Goal: Task Accomplishment & Management: Complete application form

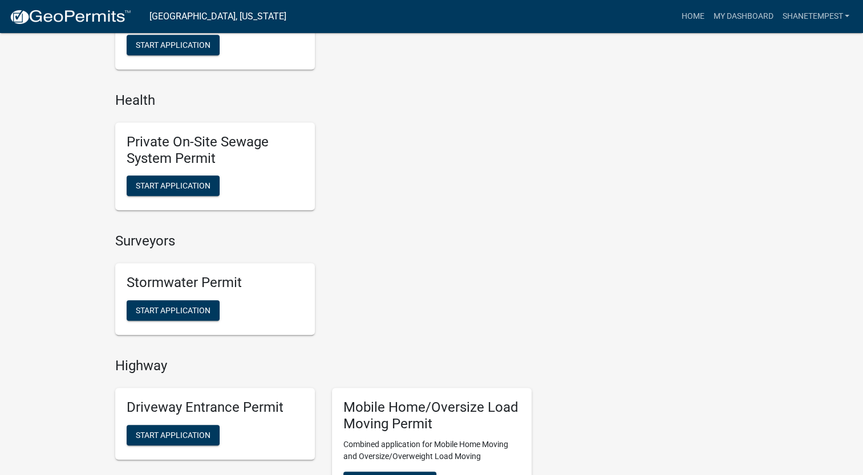
scroll to position [969, 0]
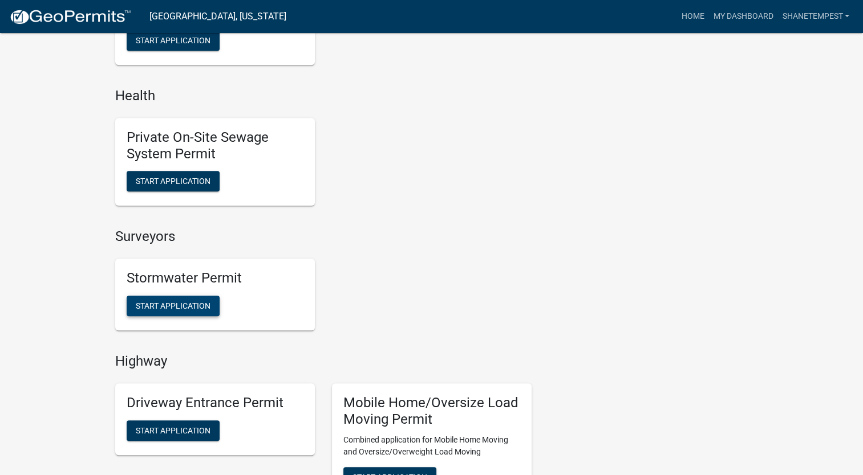
click at [193, 307] on span "Start Application" at bounding box center [173, 306] width 75 height 9
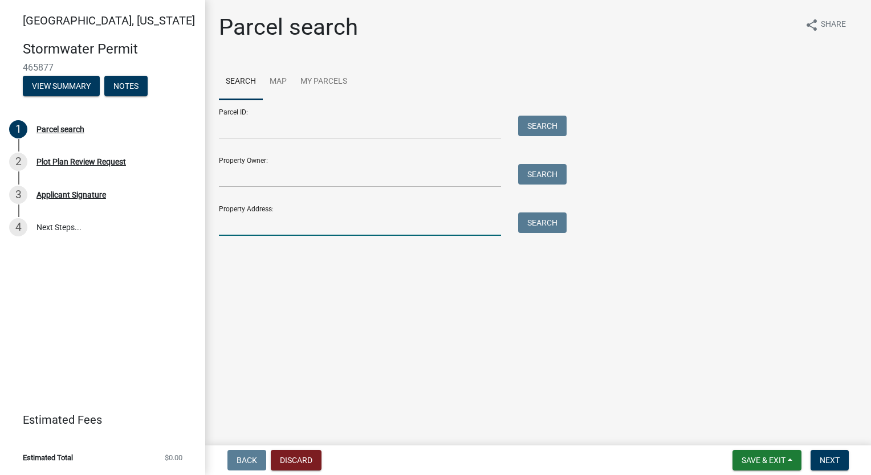
click at [305, 222] on input "Property Address:" at bounding box center [360, 224] width 282 height 23
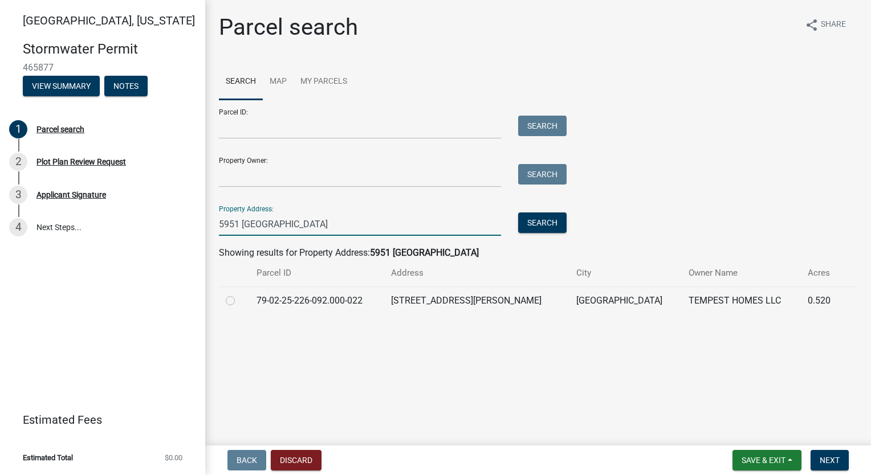
type input "5951 [GEOGRAPHIC_DATA]"
click at [239, 294] on label at bounding box center [239, 294] width 0 height 0
click at [239, 300] on input "radio" at bounding box center [242, 297] width 7 height 7
radio input "true"
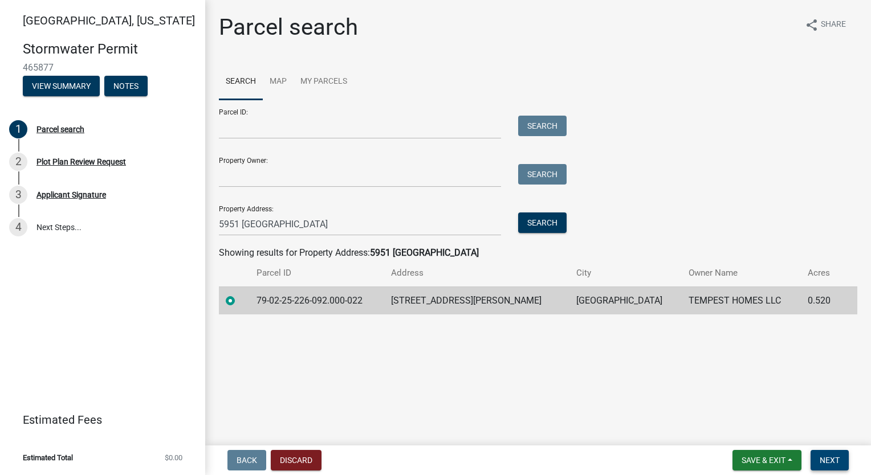
click at [831, 457] on span "Next" at bounding box center [830, 460] width 20 height 9
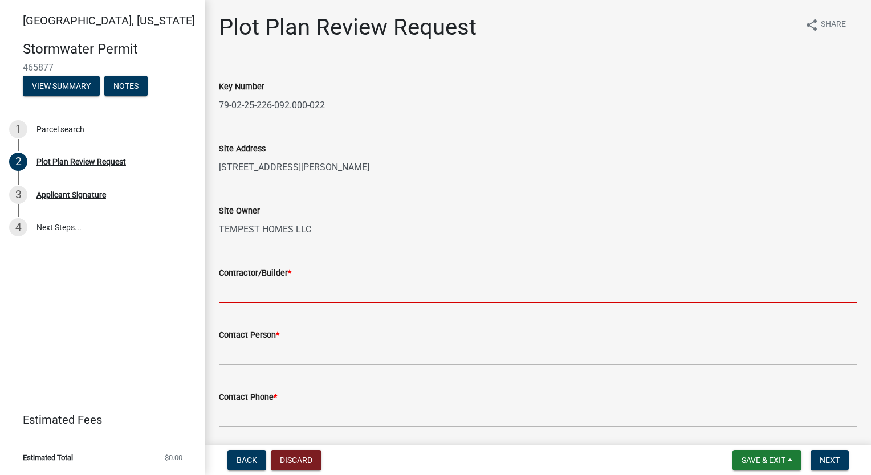
click at [407, 284] on input "Contractor/Builder *" at bounding box center [538, 291] width 639 height 23
type input "Tempest Homes"
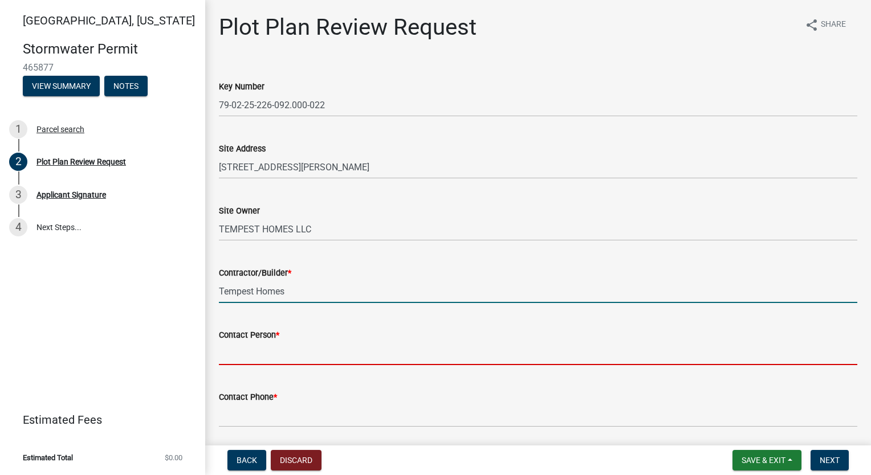
type input "[PERSON_NAME]"
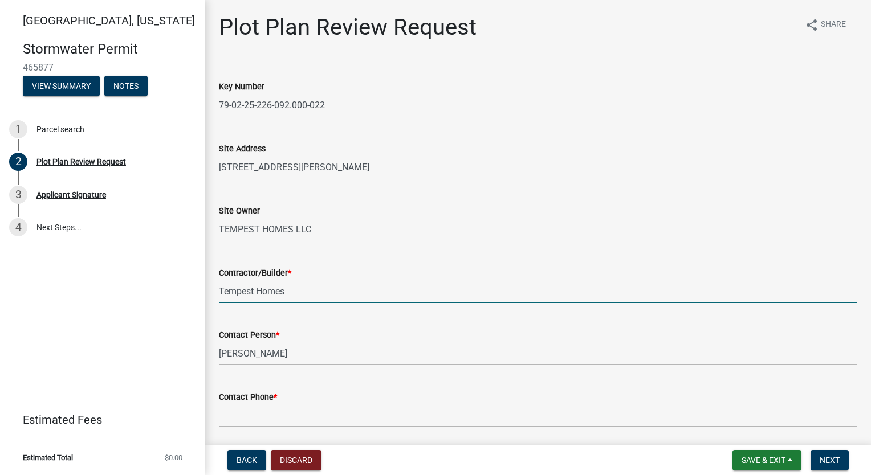
type input "7654186612"
type input "[EMAIL_ADDRESS][DOMAIN_NAME]"
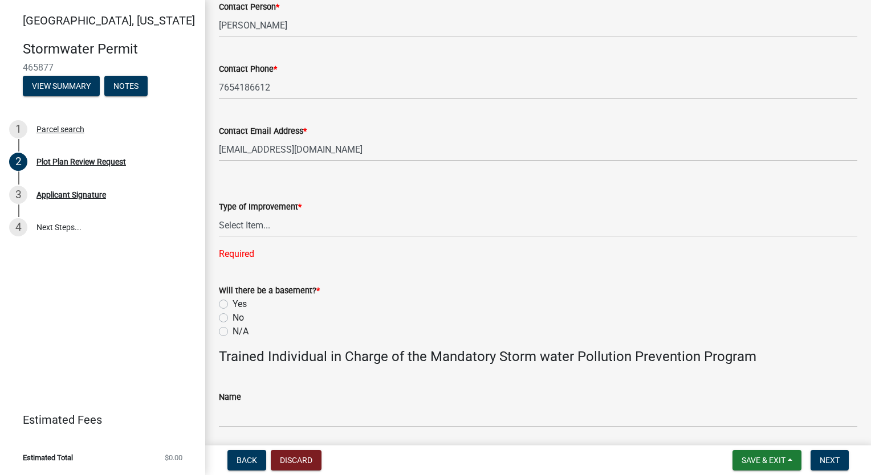
scroll to position [342, 0]
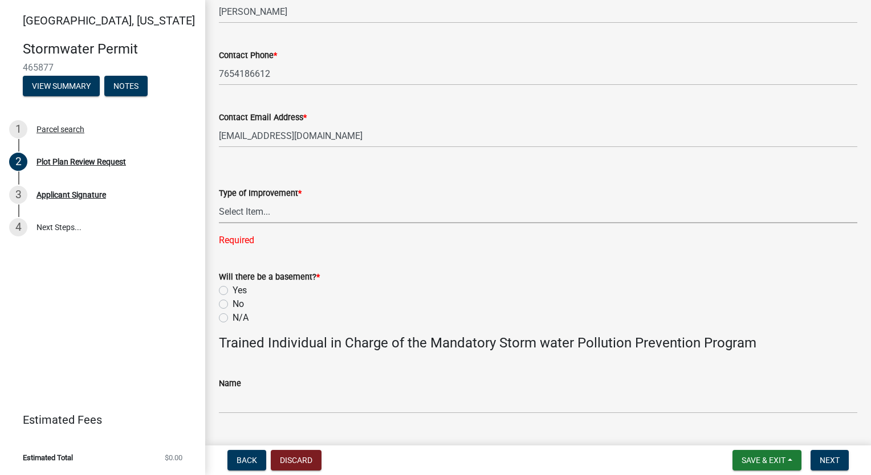
click at [347, 213] on select "Select Item... Agricultural Building Attached Garage Commercial Deck Detached G…" at bounding box center [538, 211] width 639 height 23
click at [219, 200] on select "Select Item... Agricultural Building Attached Garage Commercial Deck Detached G…" at bounding box center [538, 211] width 639 height 23
select select "b583a170-26d7-469b-a390-0aed4d149ee1"
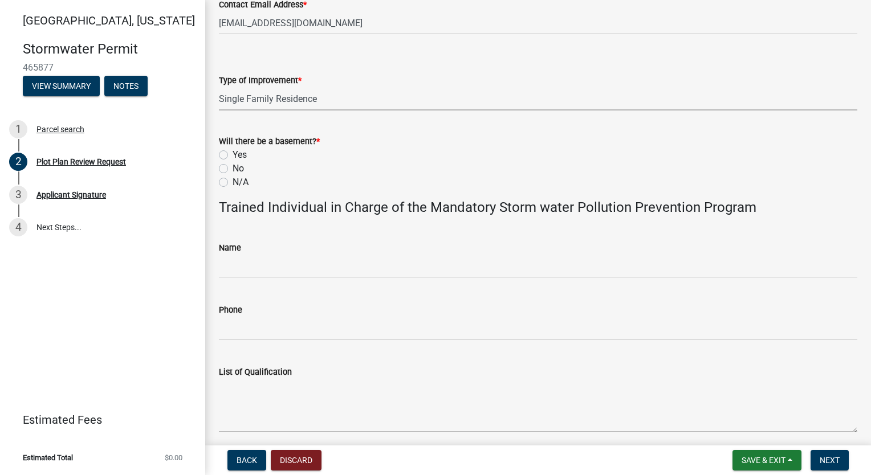
scroll to position [456, 0]
click at [233, 168] on label "No" at bounding box center [238, 168] width 11 height 14
click at [233, 168] on input "No" at bounding box center [236, 164] width 7 height 7
radio input "true"
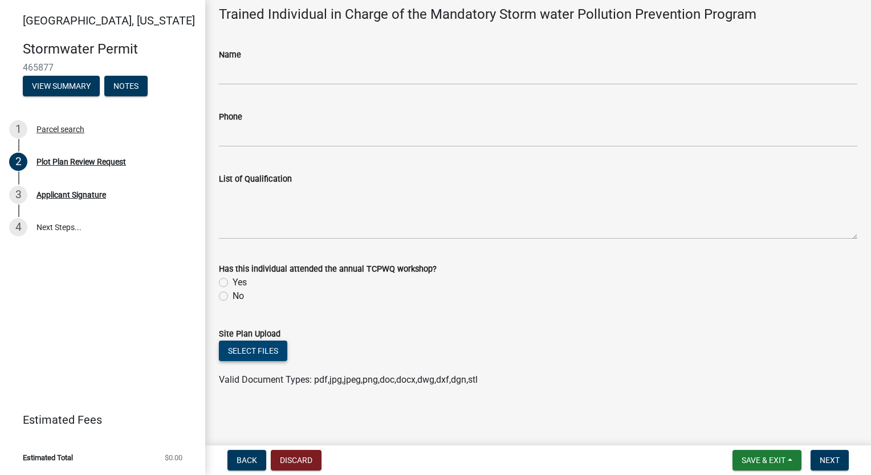
click at [260, 347] on button "Select files" at bounding box center [253, 351] width 68 height 21
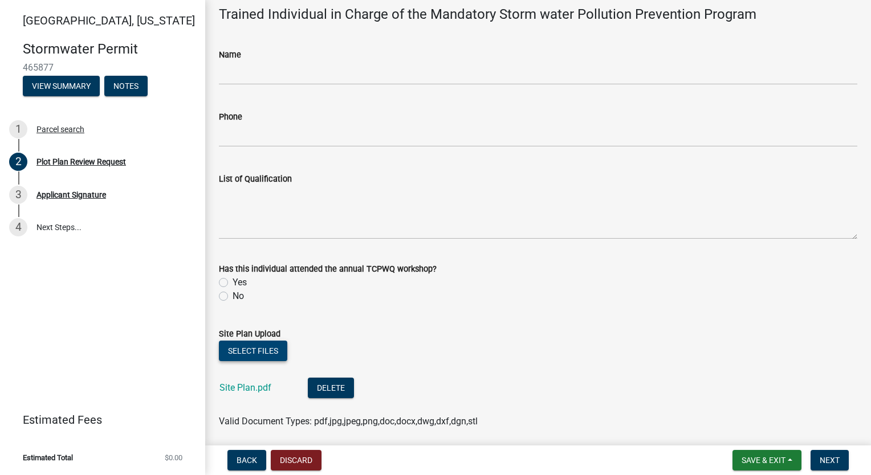
scroll to position [690, 0]
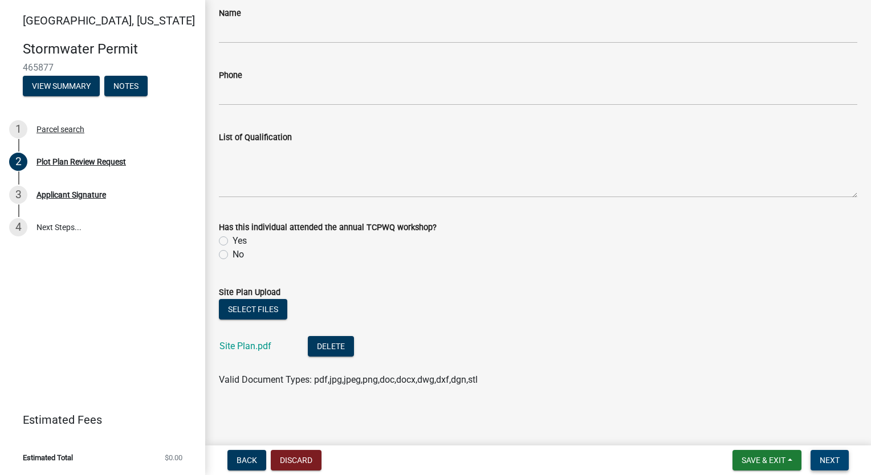
click at [825, 461] on span "Next" at bounding box center [830, 460] width 20 height 9
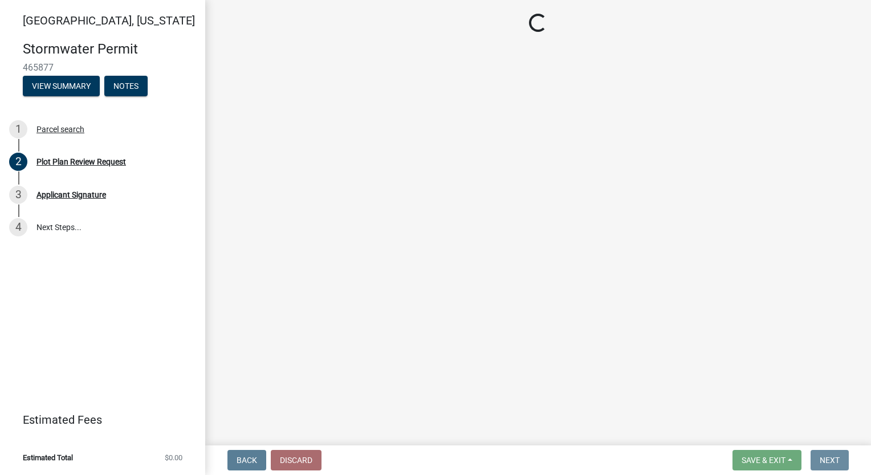
scroll to position [0, 0]
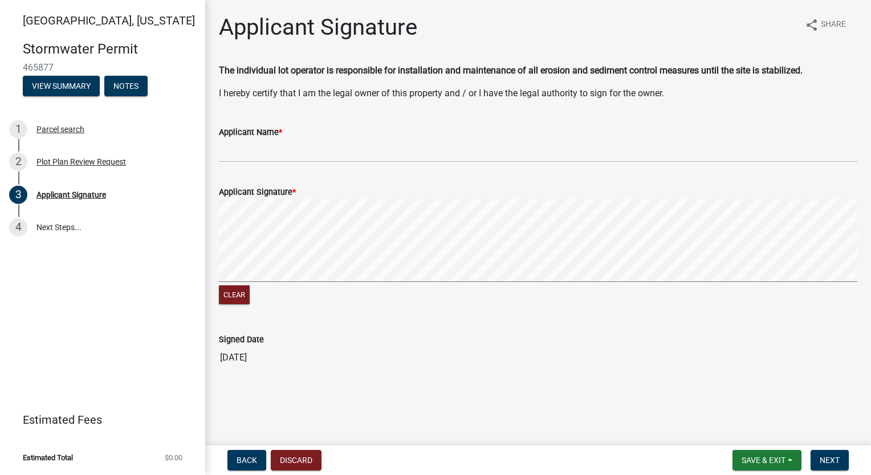
click at [296, 134] on div "Applicant Name *" at bounding box center [538, 132] width 639 height 14
click at [292, 152] on input "Applicant Name *" at bounding box center [538, 150] width 639 height 23
type input "[PERSON_NAME]"
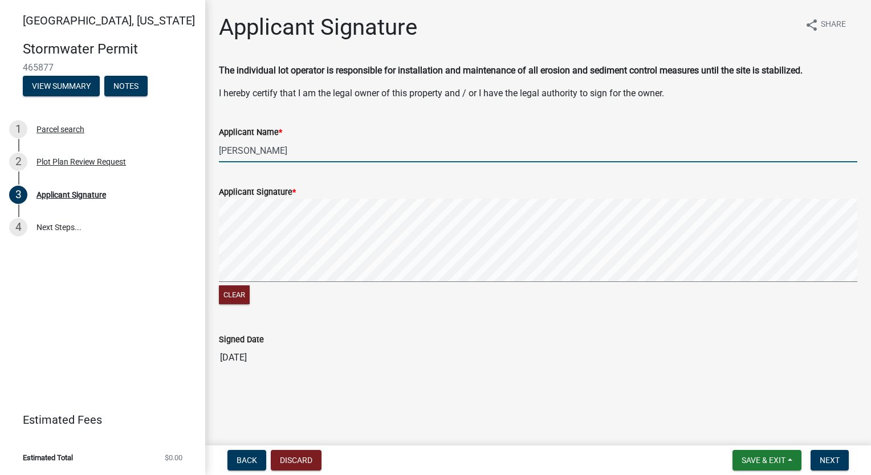
click at [415, 283] on signature-pad at bounding box center [538, 242] width 639 height 87
click at [832, 456] on span "Next" at bounding box center [830, 460] width 20 height 9
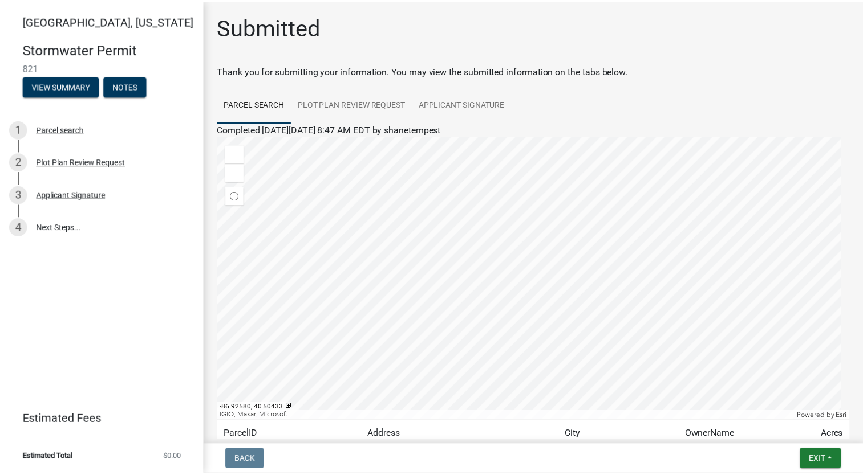
scroll to position [103, 0]
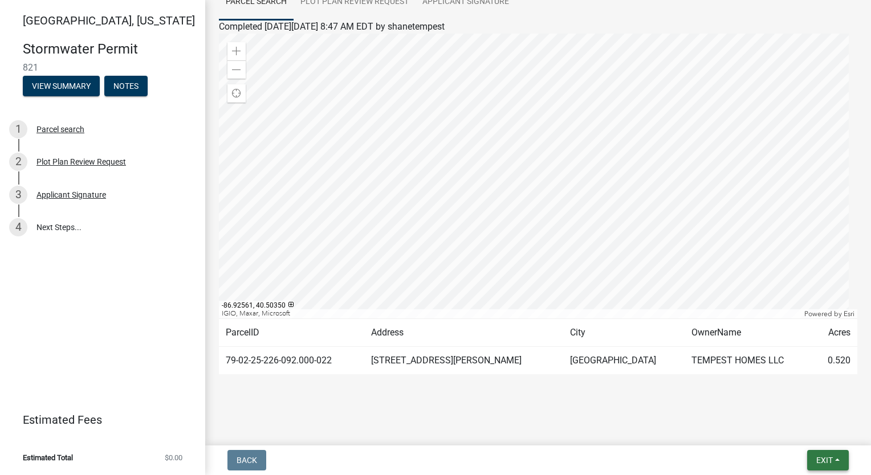
click at [819, 463] on span "Exit" at bounding box center [824, 460] width 17 height 9
click at [820, 432] on button "Save & Exit" at bounding box center [803, 430] width 91 height 27
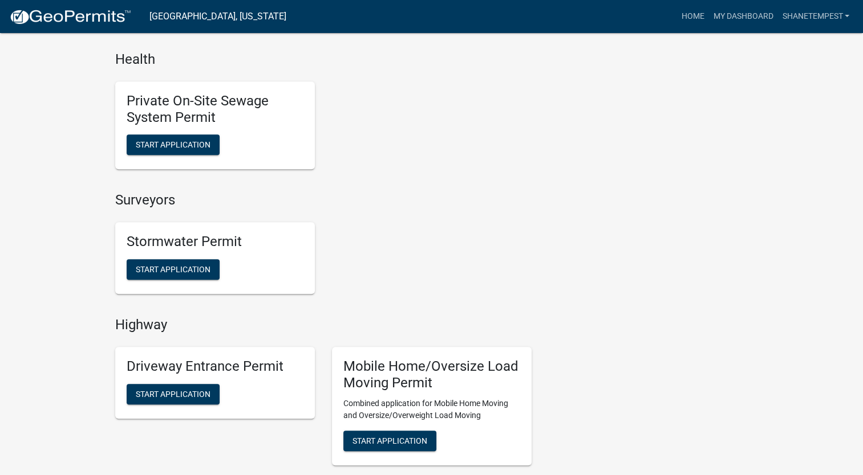
scroll to position [1026, 0]
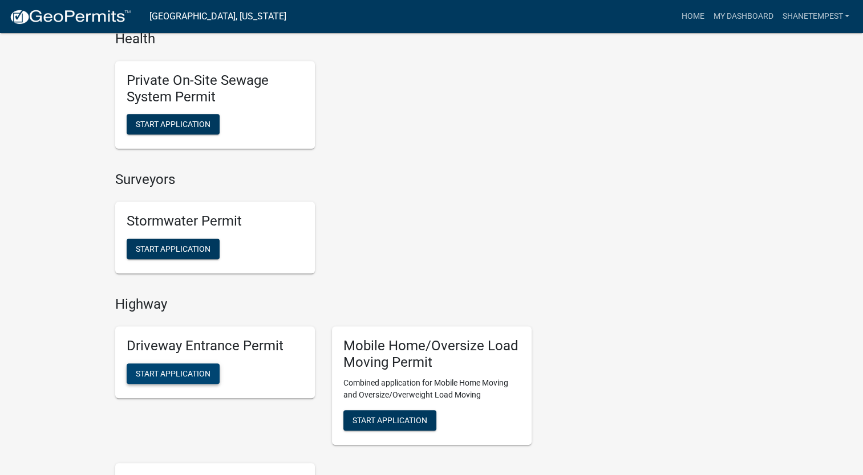
click at [146, 376] on span "Start Application" at bounding box center [173, 373] width 75 height 9
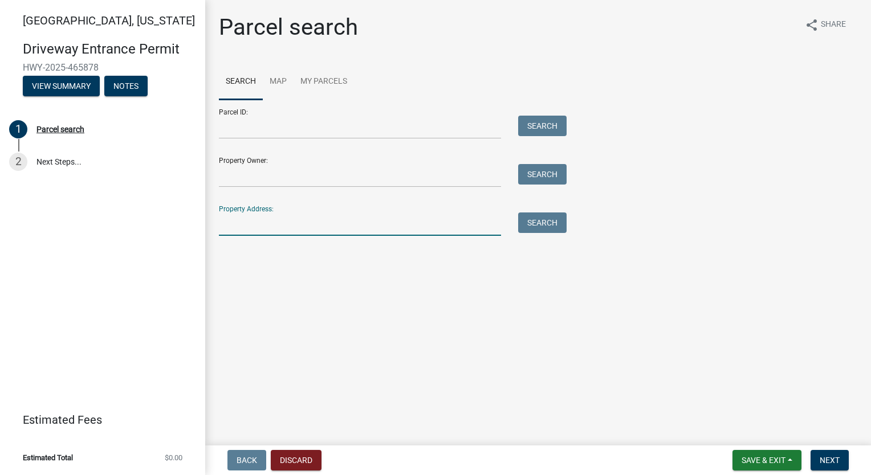
click at [265, 226] on input "Property Address:" at bounding box center [360, 224] width 282 height 23
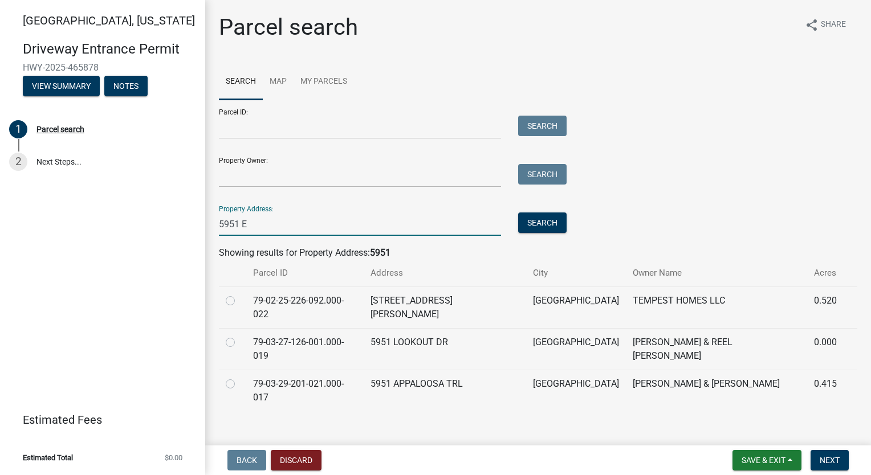
click at [284, 223] on input "5951 E" at bounding box center [360, 224] width 282 height 23
type input "5951 [GEOGRAPHIC_DATA]"
click at [538, 222] on button "Search" at bounding box center [542, 223] width 48 height 21
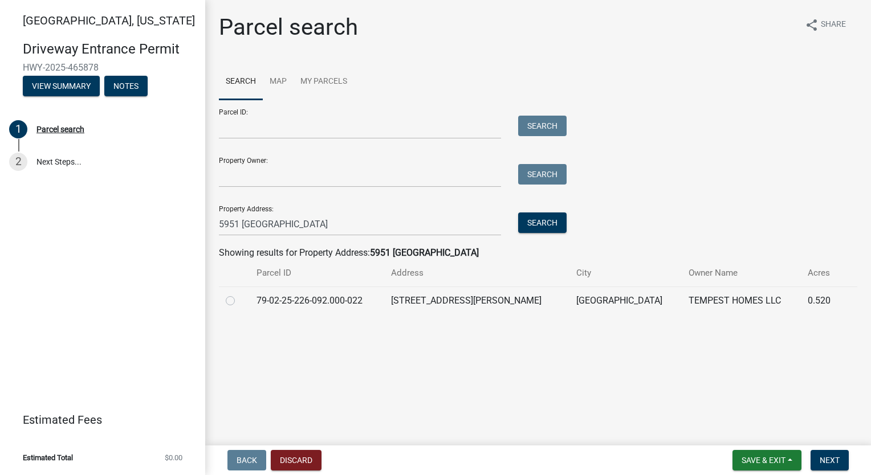
click at [239, 294] on label at bounding box center [239, 294] width 0 height 0
click at [239, 300] on input "radio" at bounding box center [242, 297] width 7 height 7
radio input "true"
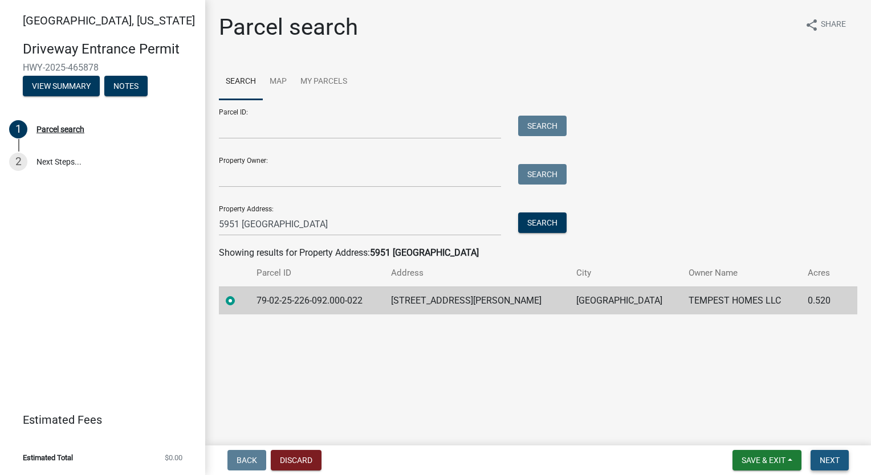
click at [835, 462] on span "Next" at bounding box center [830, 460] width 20 height 9
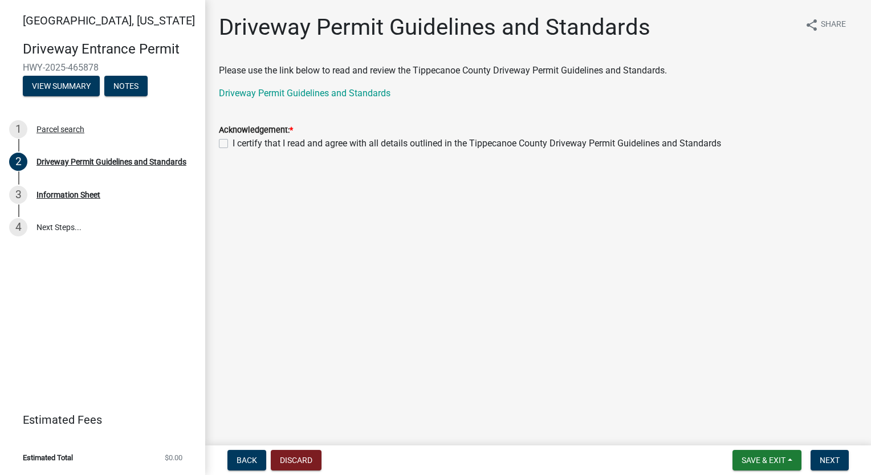
click at [228, 140] on div "I certify that I read and agree with all details outlined in the Tippecanoe Cou…" at bounding box center [538, 144] width 639 height 14
click at [233, 144] on label "I certify that I read and agree with all details outlined in the Tippecanoe Cou…" at bounding box center [477, 144] width 489 height 14
click at [233, 144] on input "I certify that I read and agree with all details outlined in the Tippecanoe Cou…" at bounding box center [236, 140] width 7 height 7
checkbox input "true"
click at [827, 460] on span "Next" at bounding box center [830, 460] width 20 height 9
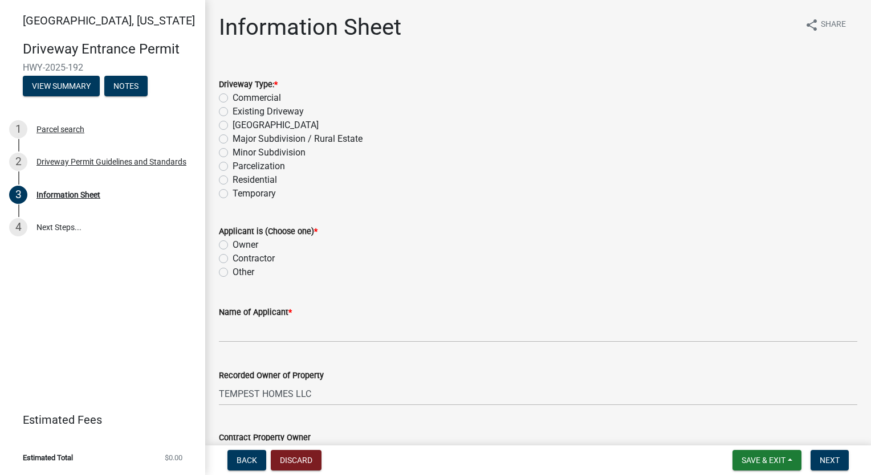
click at [233, 178] on label "Residential" at bounding box center [255, 180] width 44 height 14
click at [233, 178] on input "Residential" at bounding box center [236, 176] width 7 height 7
radio input "true"
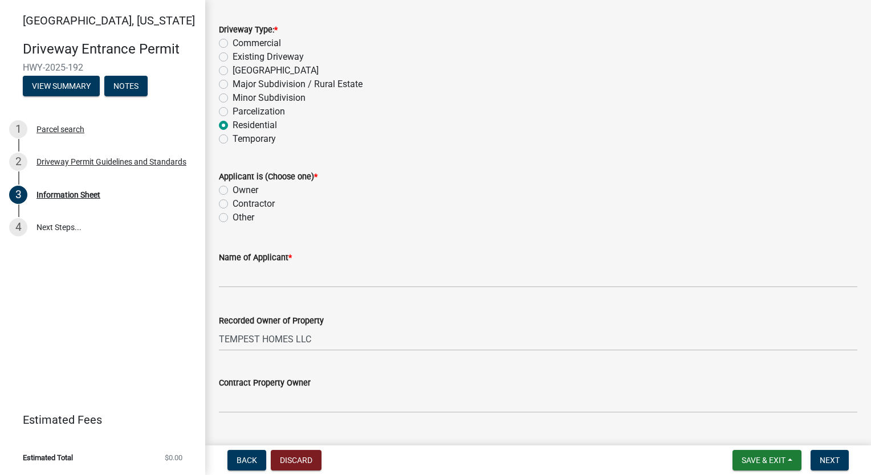
scroll to position [114, 0]
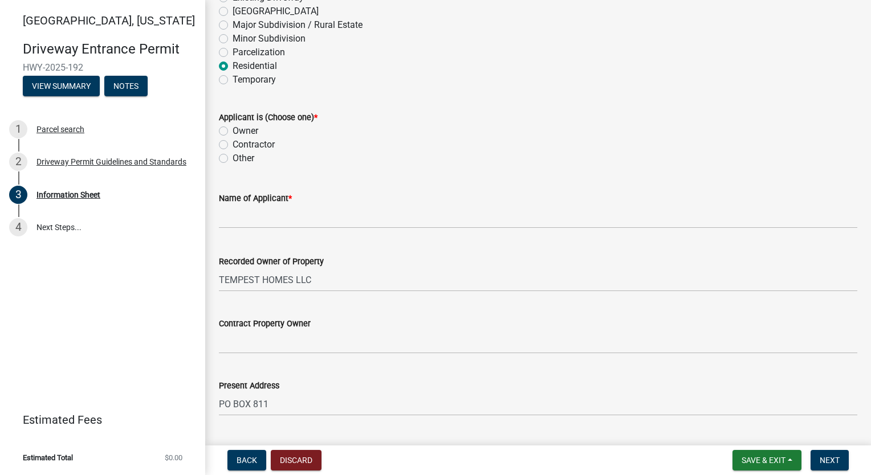
click at [233, 133] on label "Owner" at bounding box center [246, 131] width 26 height 14
click at [233, 132] on input "Owner" at bounding box center [236, 127] width 7 height 7
radio input "true"
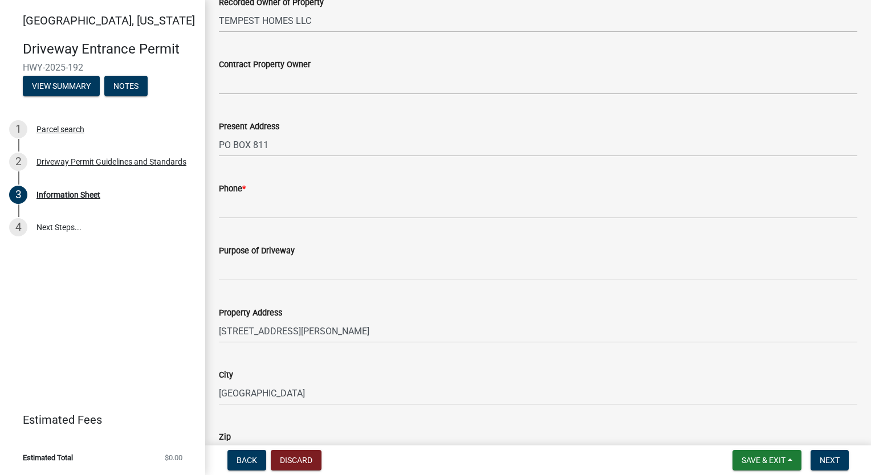
scroll to position [399, 0]
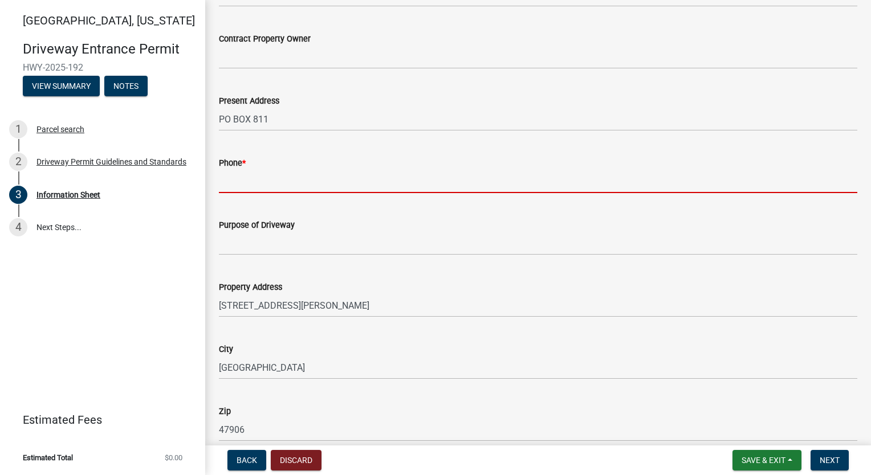
click at [299, 181] on input "Phone *" at bounding box center [538, 181] width 639 height 23
type input "7654186612"
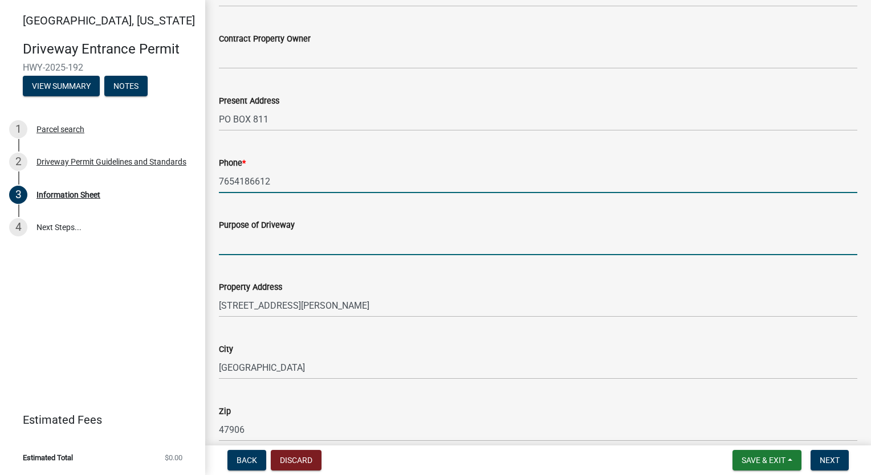
type input "Single Family Home"
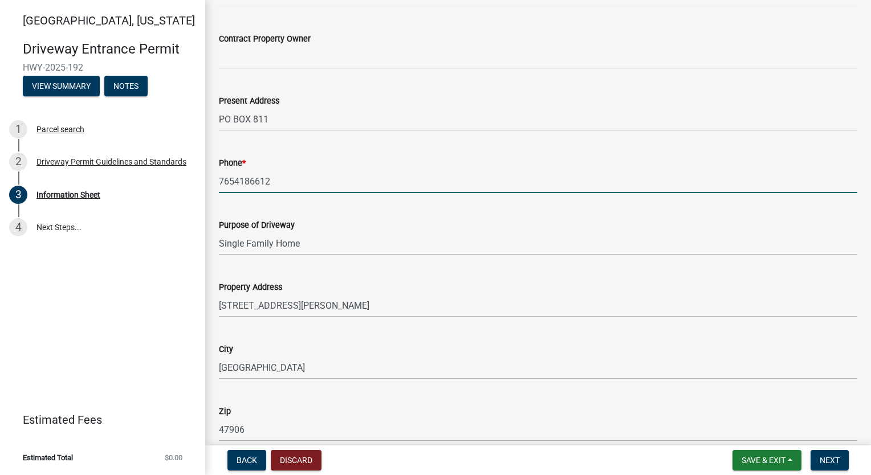
type input "[GEOGRAPHIC_DATA]"
type input "275"
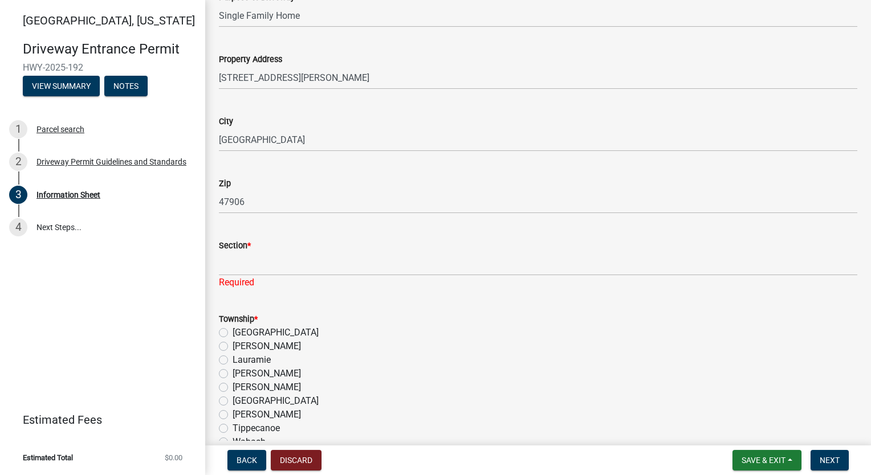
scroll to position [684, 0]
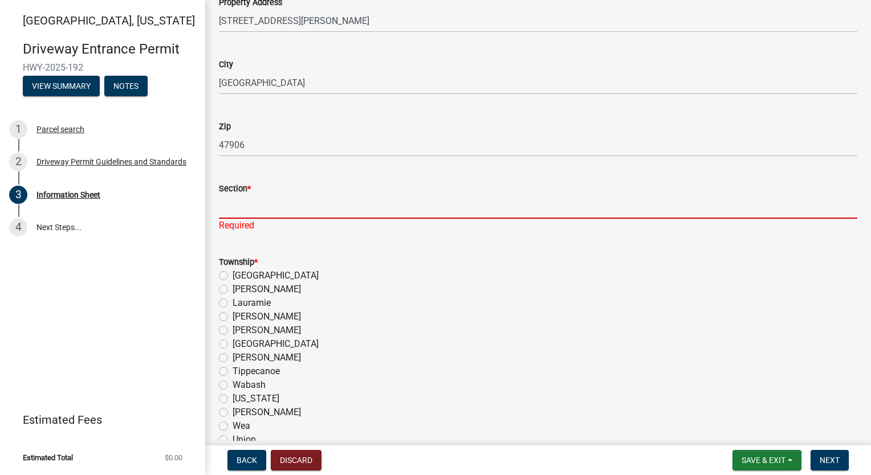
click at [284, 211] on input "Section *" at bounding box center [538, 207] width 639 height 23
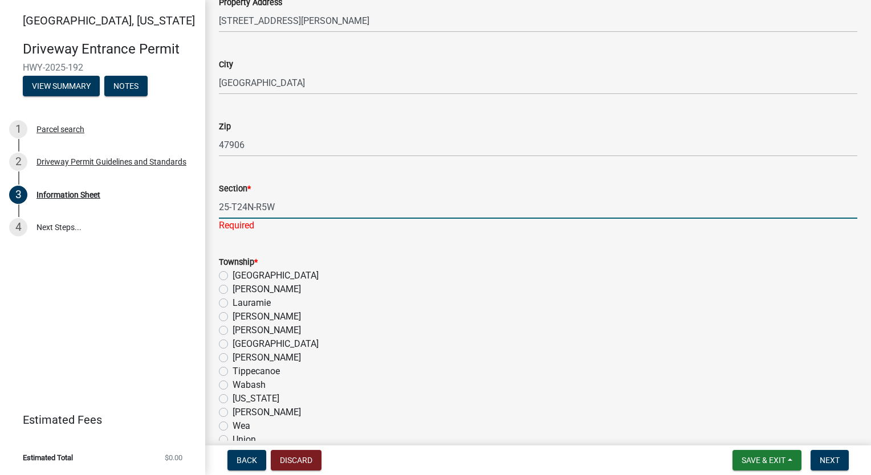
type input "25-T24N-R5W"
click at [297, 246] on form "Township * [PERSON_NAME] [PERSON_NAME] [GEOGRAPHIC_DATA][PERSON_NAME] Tippecano…" at bounding box center [538, 344] width 639 height 205
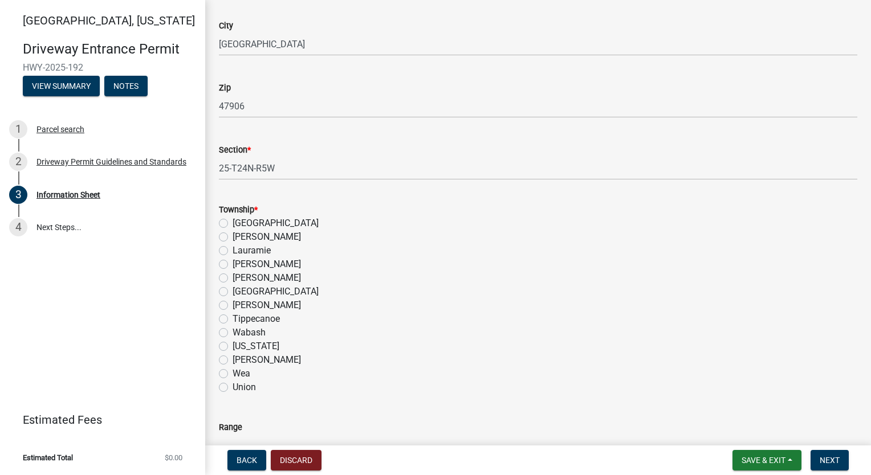
scroll to position [798, 0]
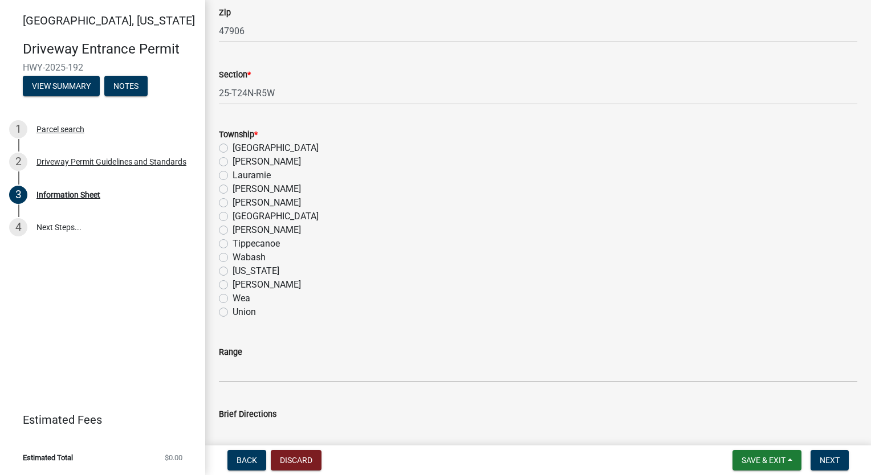
click at [233, 261] on label "Wabash" at bounding box center [249, 258] width 33 height 14
click at [233, 258] on input "Wabash" at bounding box center [236, 254] width 7 height 7
radio input "true"
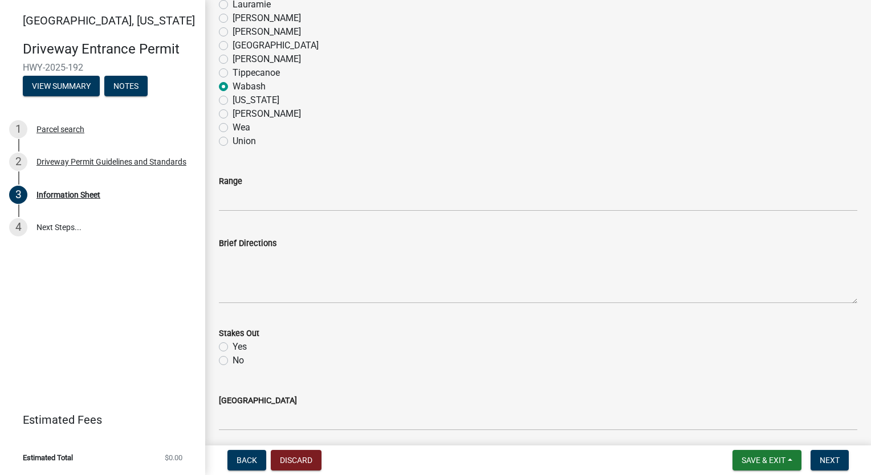
scroll to position [1083, 0]
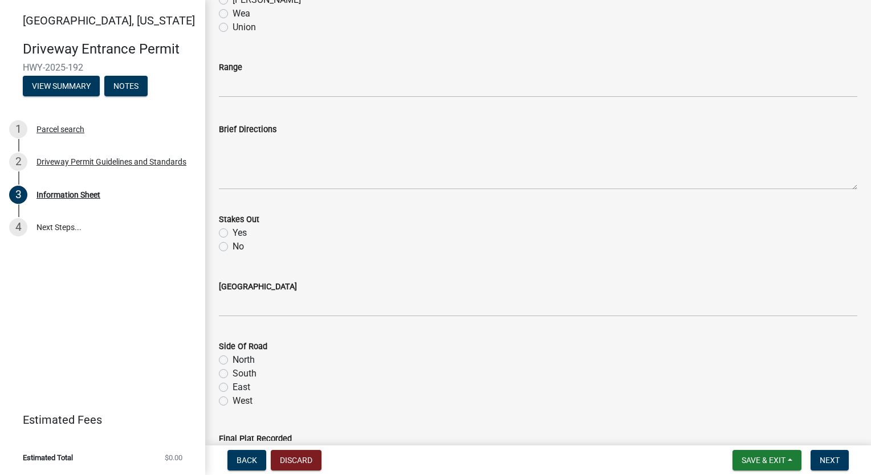
click at [233, 232] on label "Yes" at bounding box center [240, 233] width 14 height 14
click at [233, 232] on input "Yes" at bounding box center [236, 229] width 7 height 7
radio input "true"
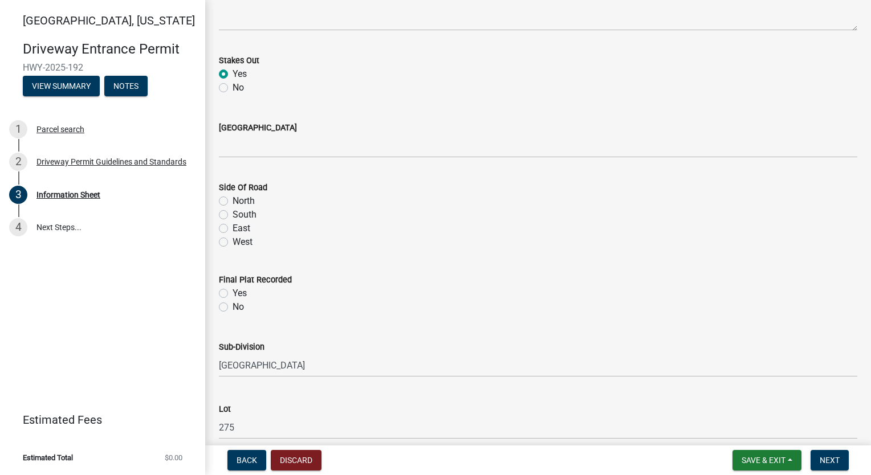
scroll to position [1254, 0]
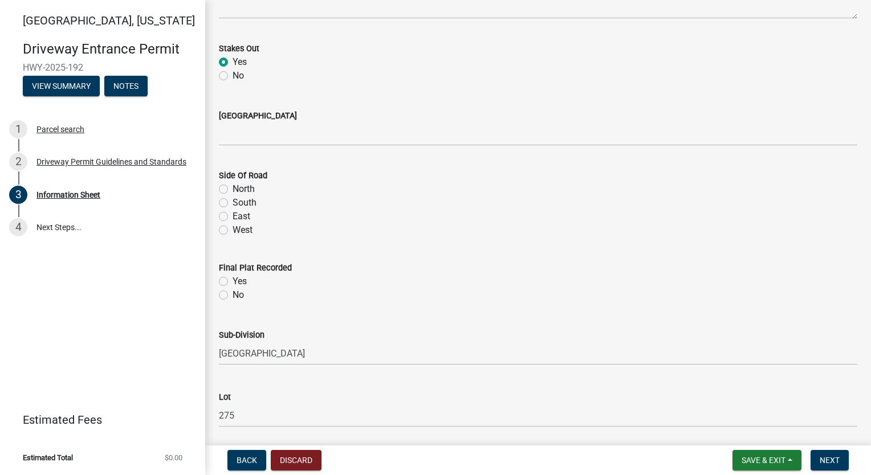
click at [233, 217] on label "East" at bounding box center [242, 217] width 18 height 14
click at [233, 217] on input "East" at bounding box center [236, 213] width 7 height 7
radio input "true"
click at [233, 277] on label "Yes" at bounding box center [240, 282] width 14 height 14
click at [233, 277] on input "Yes" at bounding box center [236, 278] width 7 height 7
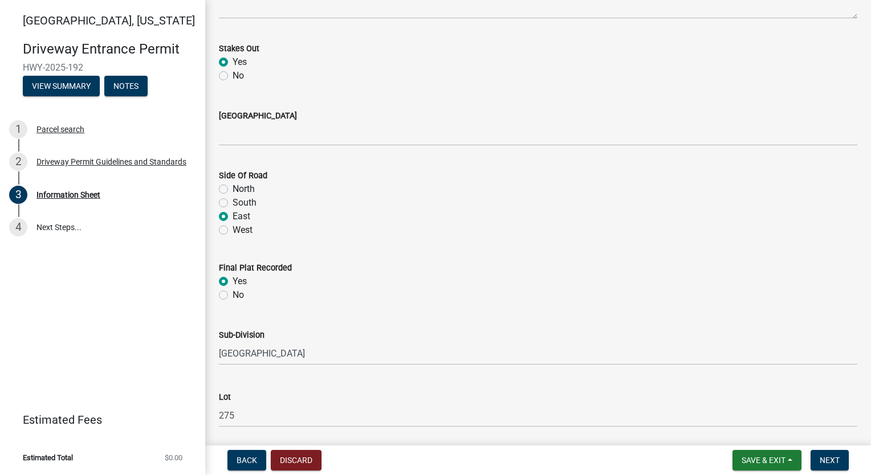
radio input "true"
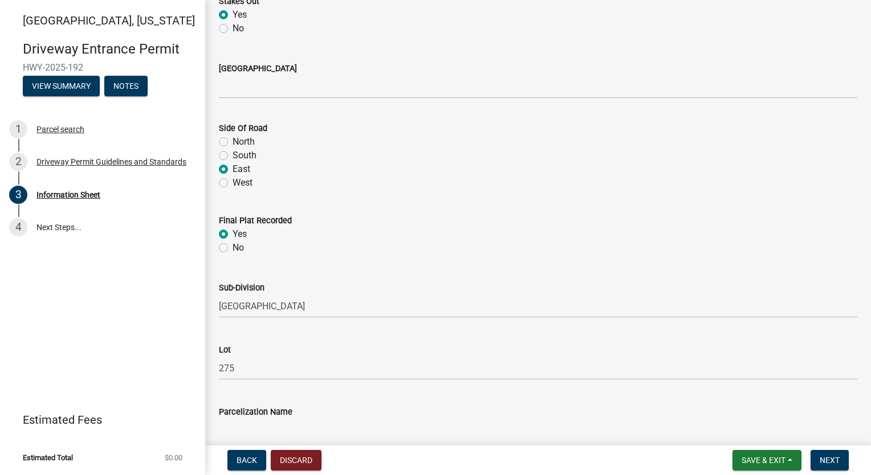
scroll to position [1368, 0]
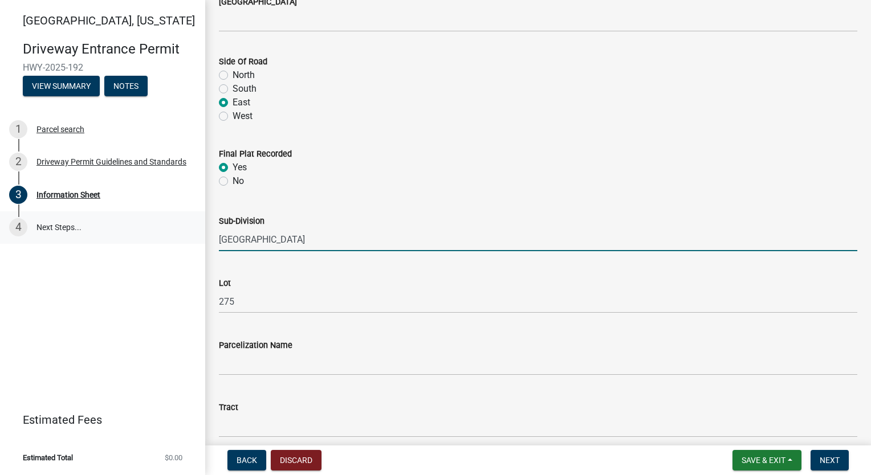
drag, startPoint x: 308, startPoint y: 238, endPoint x: 14, endPoint y: 236, distance: 294.8
click at [14, 237] on div "[GEOGRAPHIC_DATA][US_STATE] Entrance Permit HWY-2025-192 View Summary Notes 1 P…" at bounding box center [435, 237] width 871 height 475
type input "[PERSON_NAME] at [GEOGRAPHIC_DATA]"
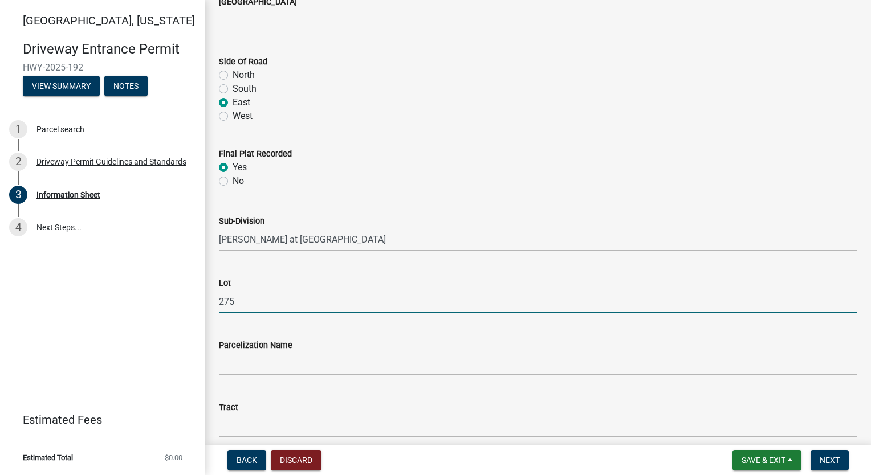
drag, startPoint x: 266, startPoint y: 302, endPoint x: 153, endPoint y: 298, distance: 112.4
click at [153, 298] on div "[GEOGRAPHIC_DATA][US_STATE] Entrance Permit HWY-2025-192 View Summary Notes 1 P…" at bounding box center [435, 237] width 871 height 475
type input "12"
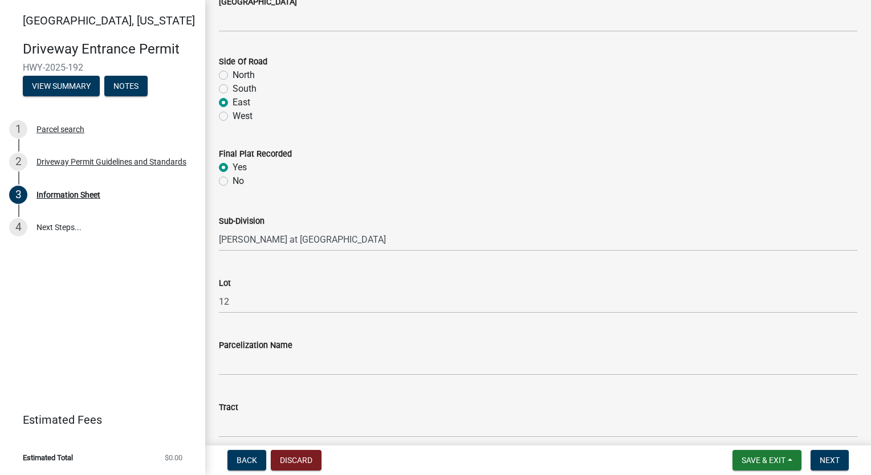
click at [472, 343] on div "Parcelization Name" at bounding box center [538, 346] width 639 height 14
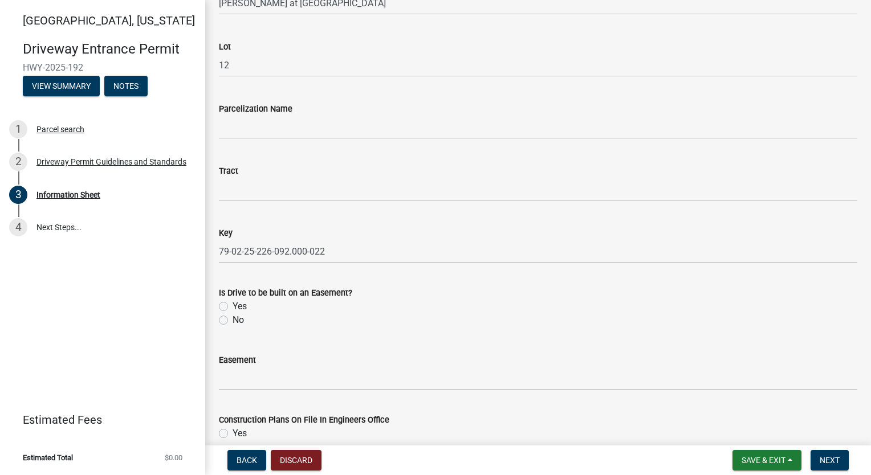
scroll to position [1653, 0]
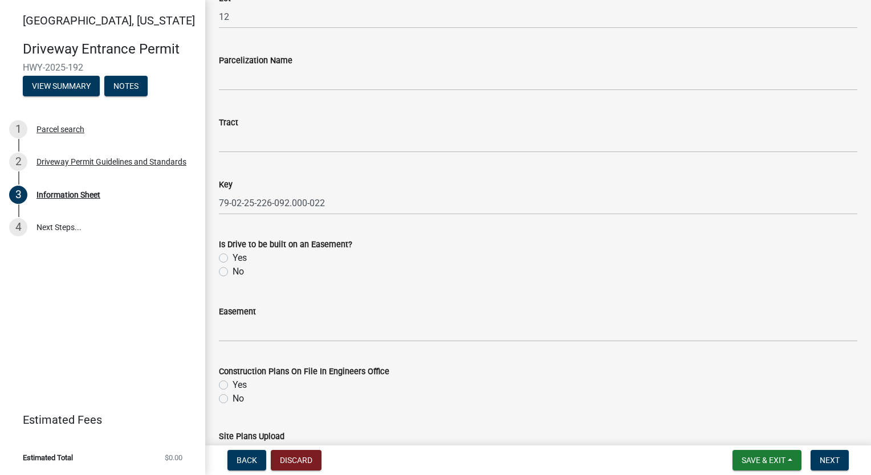
click at [233, 273] on label "No" at bounding box center [238, 272] width 11 height 14
click at [233, 273] on input "No" at bounding box center [236, 268] width 7 height 7
radio input "true"
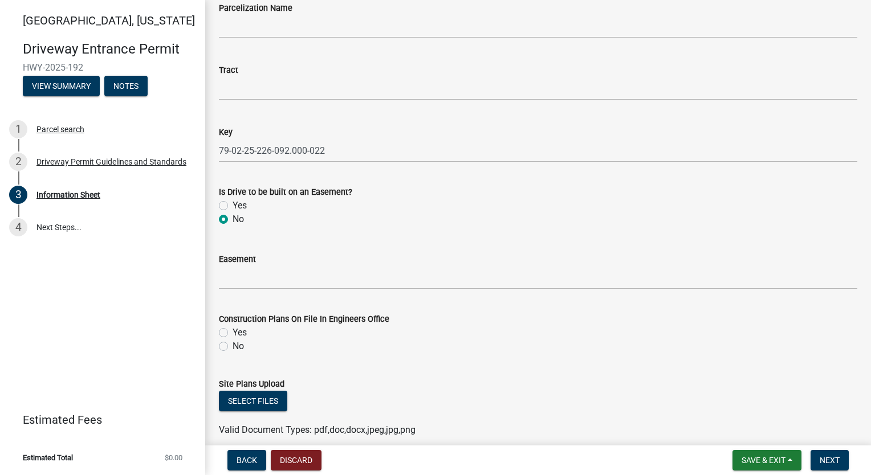
scroll to position [1821, 0]
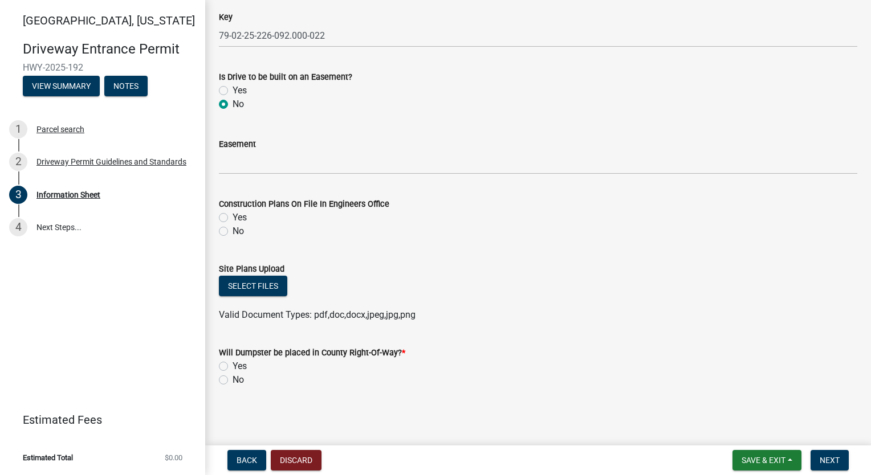
click at [233, 220] on label "Yes" at bounding box center [240, 218] width 14 height 14
click at [233, 218] on input "Yes" at bounding box center [236, 214] width 7 height 7
radio input "true"
click at [263, 288] on button "Select files" at bounding box center [253, 286] width 68 height 21
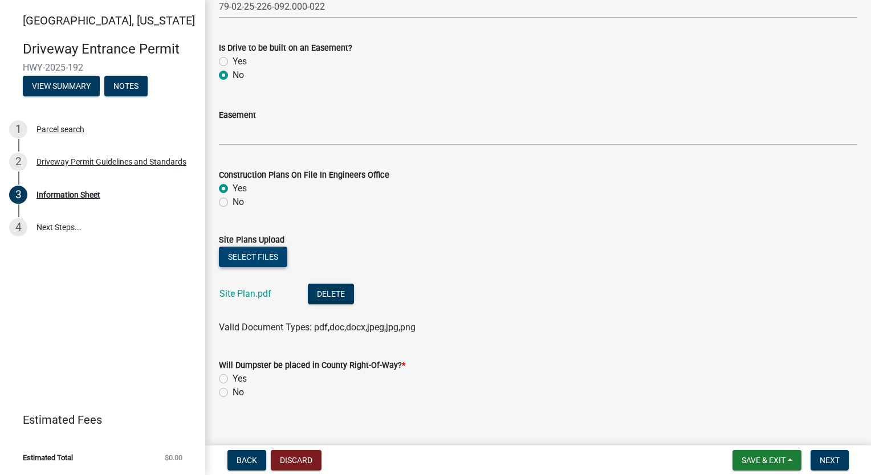
scroll to position [1863, 0]
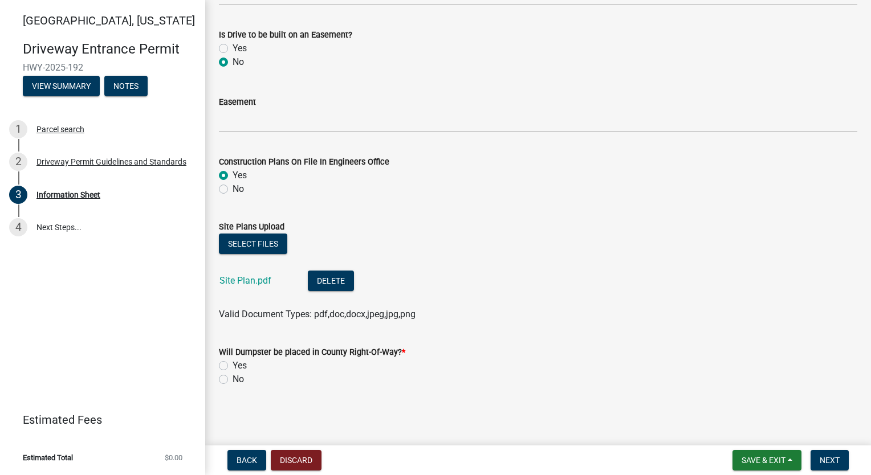
click at [233, 382] on label "No" at bounding box center [238, 380] width 11 height 14
click at [233, 380] on input "No" at bounding box center [236, 376] width 7 height 7
radio input "true"
click at [824, 460] on span "Next" at bounding box center [830, 460] width 20 height 9
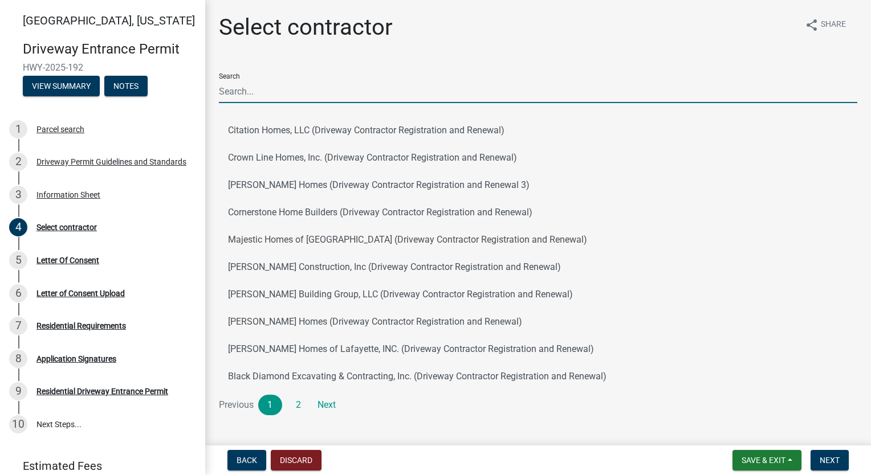
click at [273, 91] on input "Search" at bounding box center [538, 91] width 639 height 23
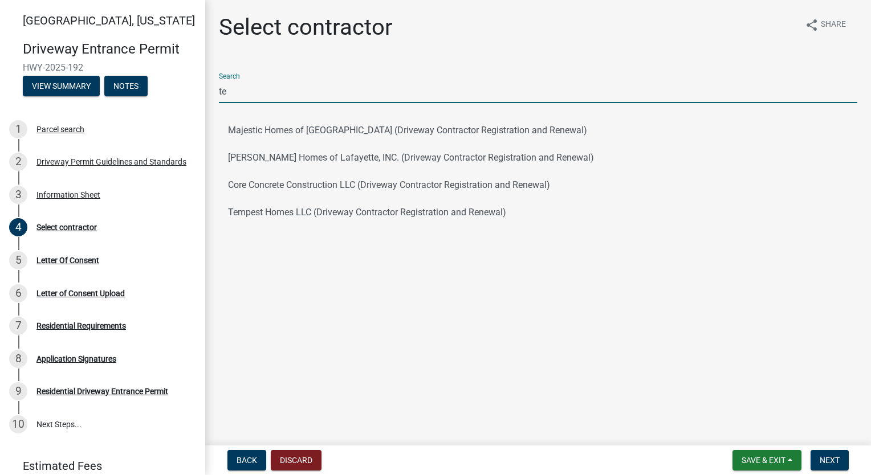
type input "TEMPEST"
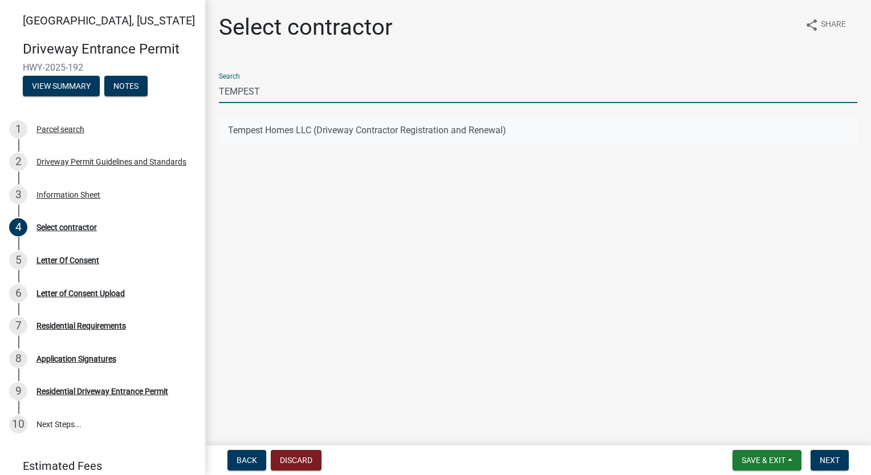
click at [279, 131] on button "Tempest Homes LLC (Driveway Contractor Registration and Renewal)" at bounding box center [538, 130] width 639 height 27
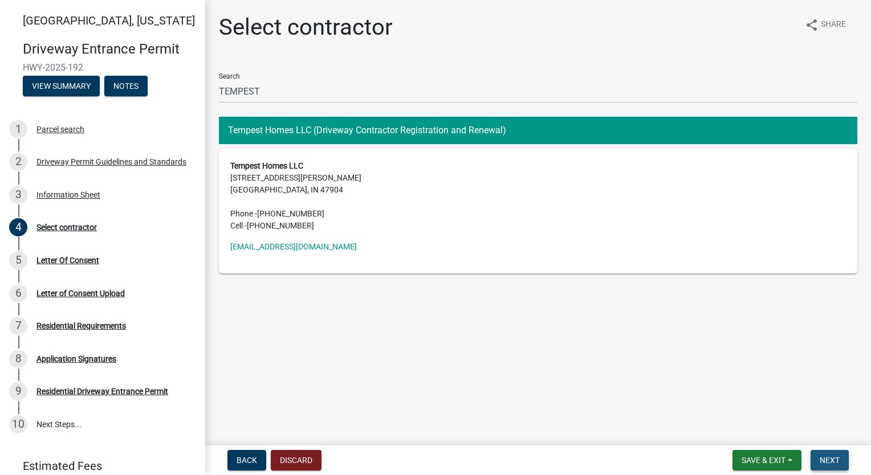
click at [821, 468] on button "Next" at bounding box center [830, 460] width 38 height 21
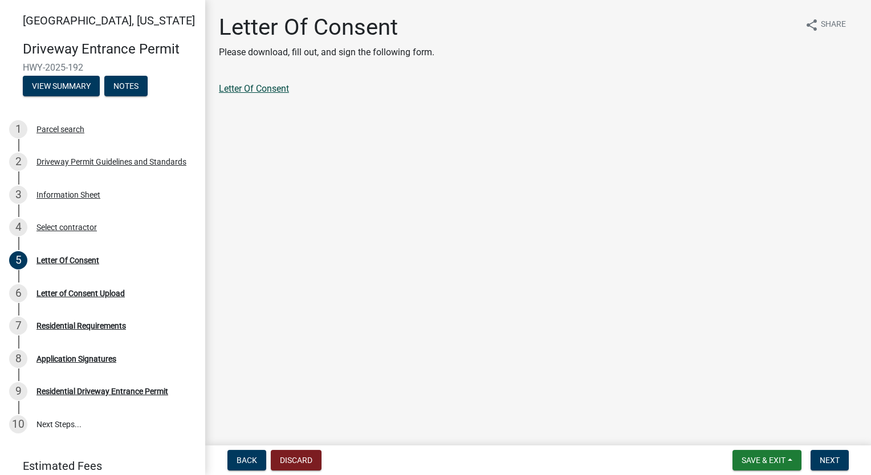
click at [274, 84] on link "Letter Of Consent" at bounding box center [254, 88] width 70 height 11
click at [823, 467] on button "Next" at bounding box center [830, 460] width 38 height 21
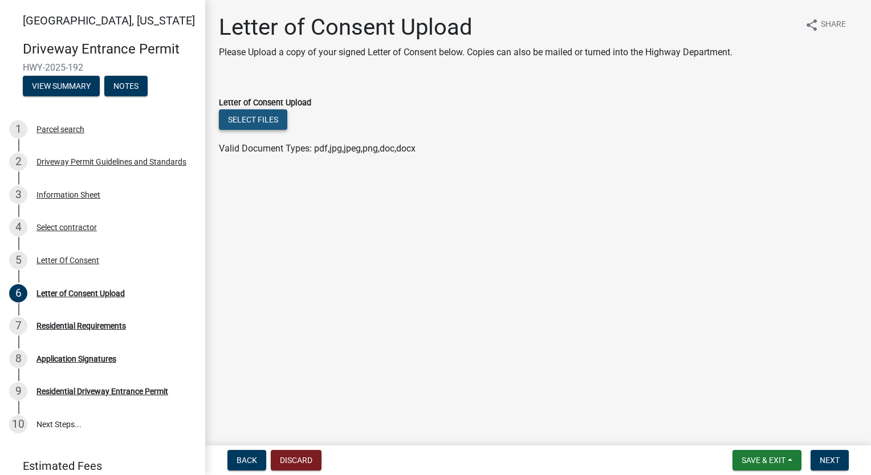
click at [247, 112] on button "Select files" at bounding box center [253, 119] width 68 height 21
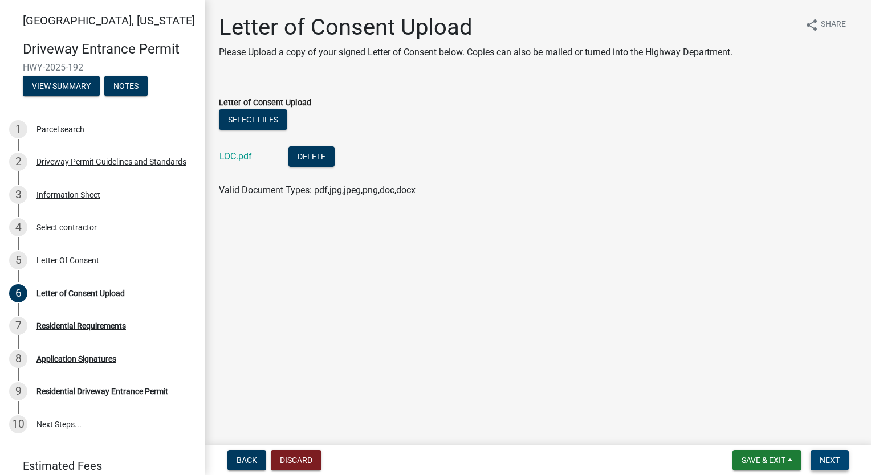
click at [834, 465] on span "Next" at bounding box center [830, 460] width 20 height 9
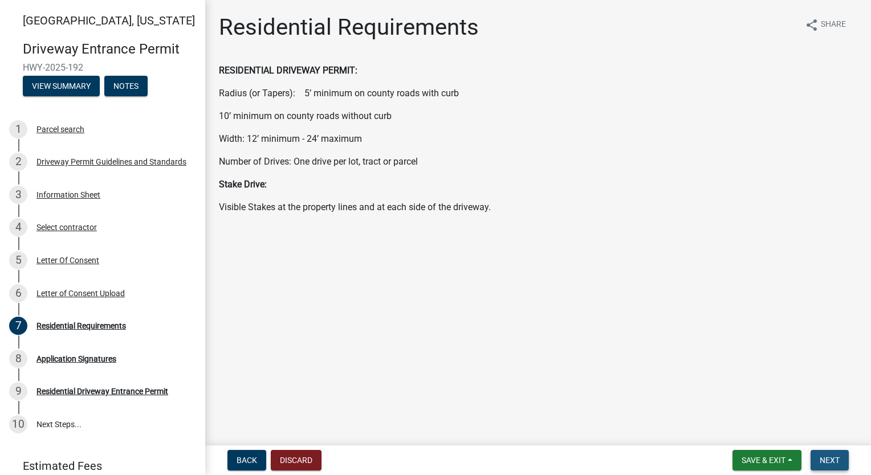
click at [835, 464] on span "Next" at bounding box center [830, 460] width 20 height 9
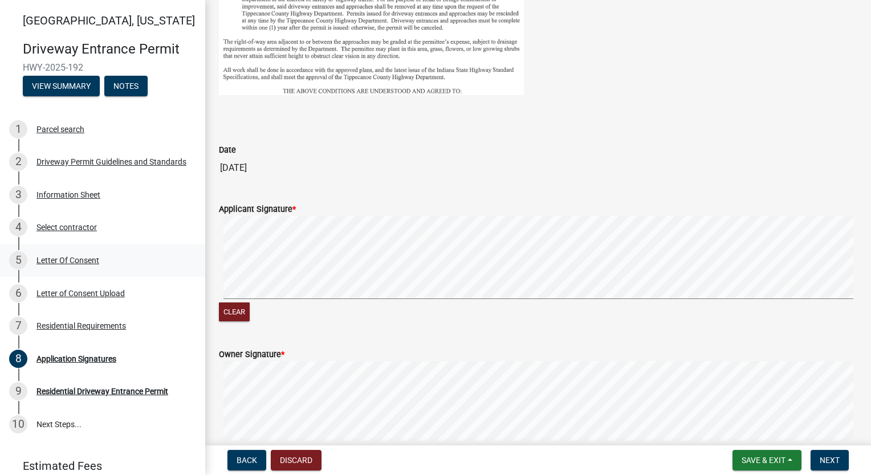
scroll to position [684, 0]
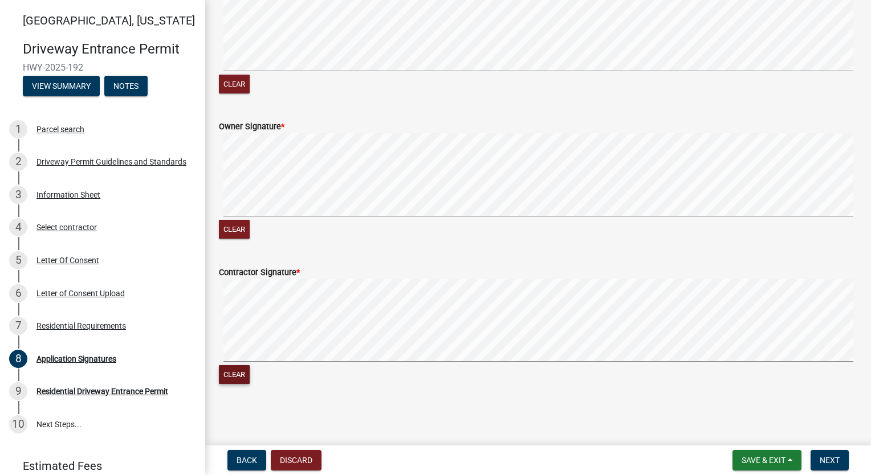
click at [231, 376] on button "Clear" at bounding box center [234, 374] width 31 height 19
click at [832, 461] on span "Next" at bounding box center [830, 460] width 20 height 9
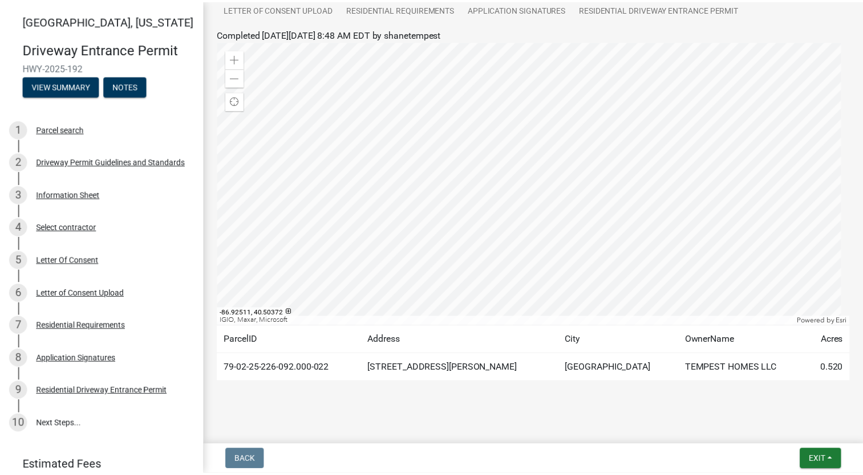
scroll to position [139, 0]
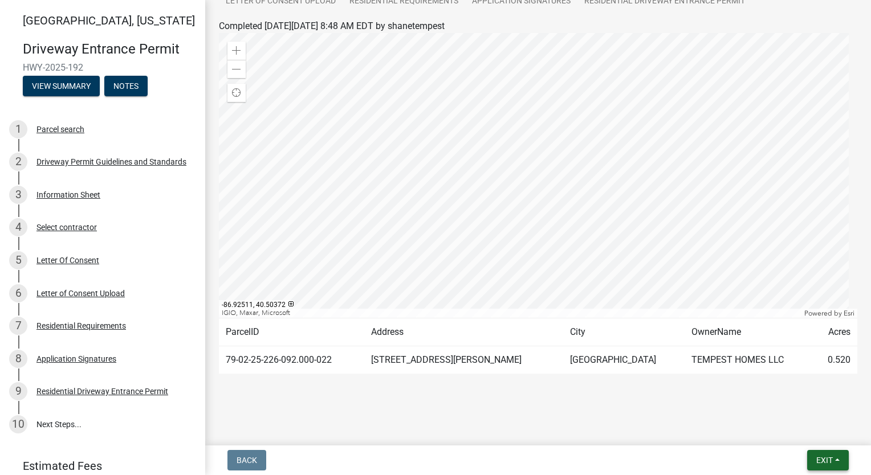
click at [830, 461] on span "Exit" at bounding box center [824, 460] width 17 height 9
click at [808, 432] on button "Save & Exit" at bounding box center [803, 430] width 91 height 27
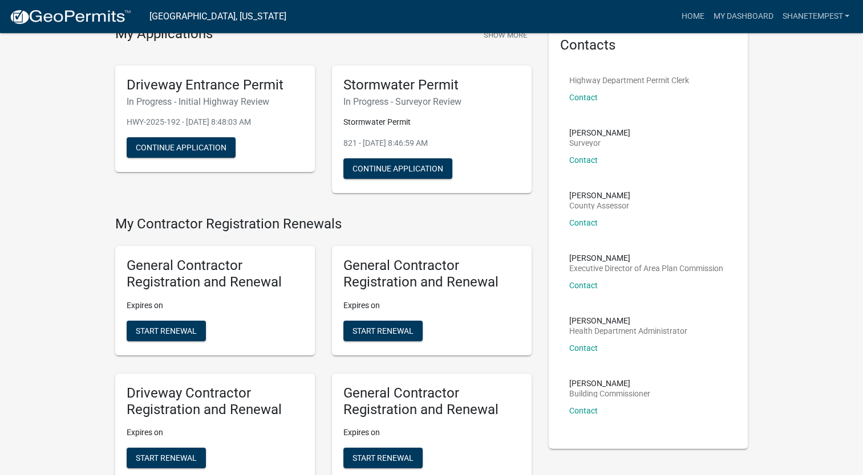
scroll to position [57, 0]
